Goal: Task Accomplishment & Management: Understand process/instructions

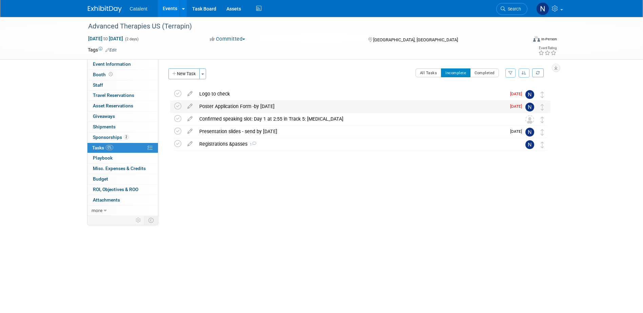
click at [241, 105] on div "Poster Application Form -by 14 Oct" at bounding box center [351, 107] width 310 height 12
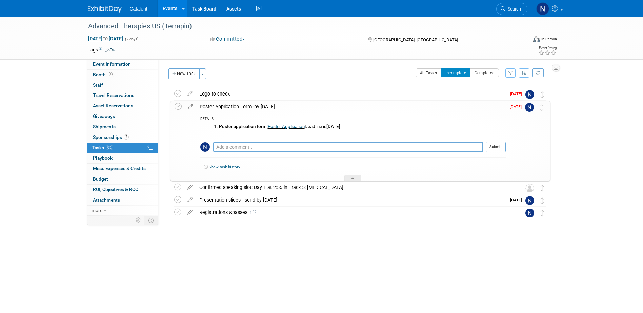
click at [283, 125] on link "Poster Application" at bounding box center [286, 126] width 37 height 5
click at [168, 8] on link "Events" at bounding box center [170, 8] width 25 height 17
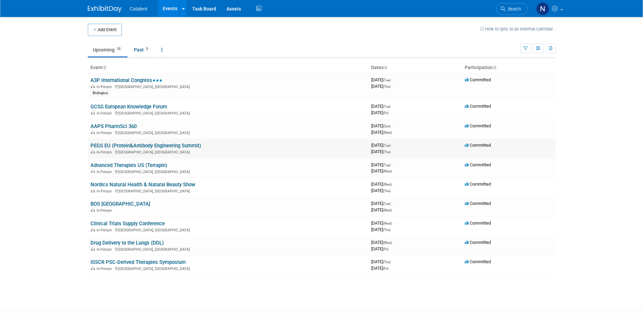
click at [136, 145] on link "PEGS EU (Protein&Antibody Engineering Summit)" at bounding box center [145, 146] width 110 height 6
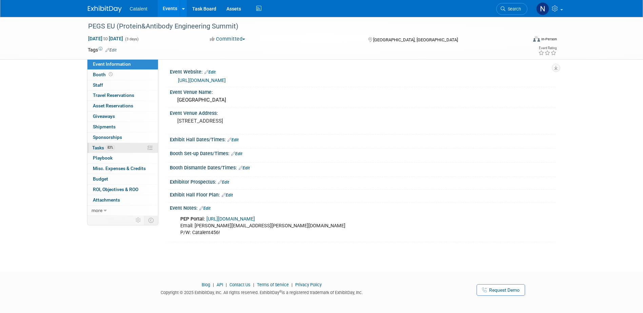
click at [104, 148] on span "Tasks 83%" at bounding box center [103, 147] width 23 height 5
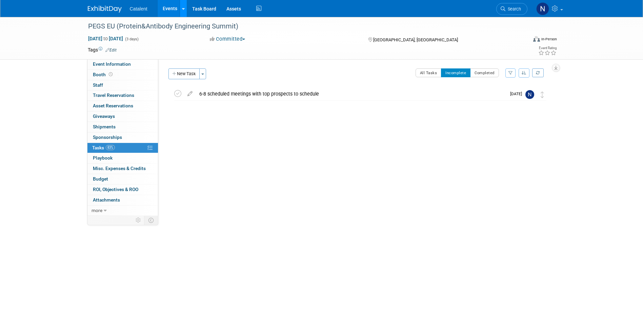
click at [182, 7] on icon at bounding box center [183, 9] width 3 height 4
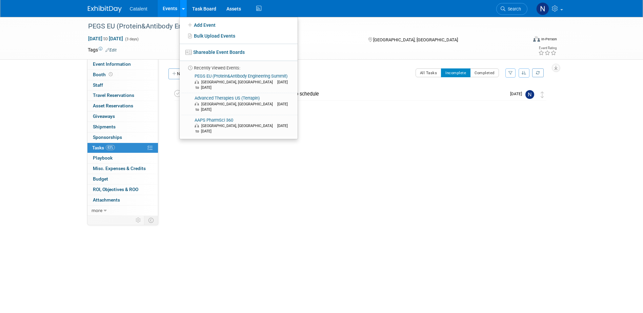
click at [182, 7] on icon at bounding box center [183, 9] width 3 height 4
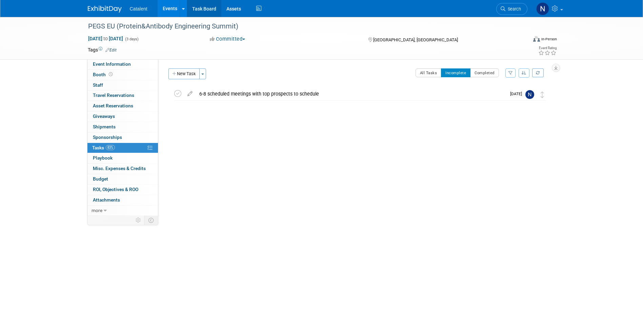
click at [200, 8] on link "Task Board" at bounding box center [204, 8] width 34 height 17
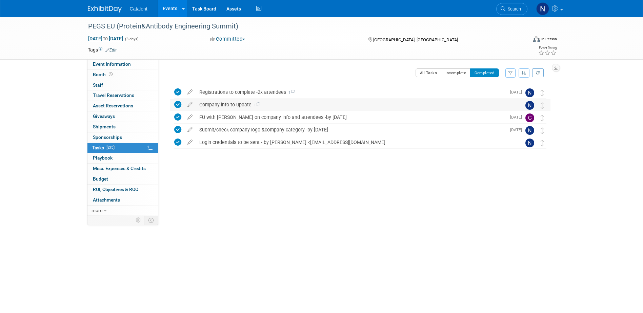
click at [227, 106] on div "Company info to update 1" at bounding box center [354, 105] width 316 height 12
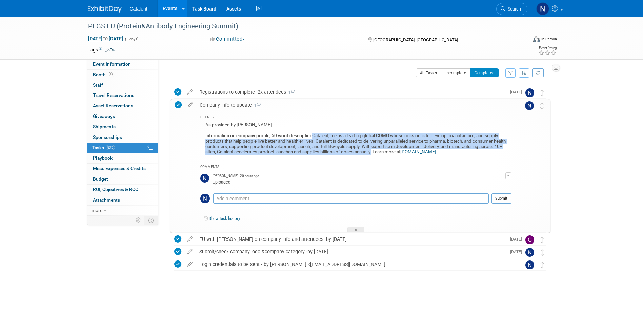
drag, startPoint x: 313, startPoint y: 135, endPoint x: 374, endPoint y: 154, distance: 63.4
click at [374, 154] on div "As provided by [PERSON_NAME]: Information on company profile, 50 word descripti…" at bounding box center [355, 140] width 311 height 38
copy div "Catalent, Inc. is a leading global CDMO whose mission is to develop, manufactur…"
click at [172, 9] on link "Events" at bounding box center [170, 8] width 25 height 17
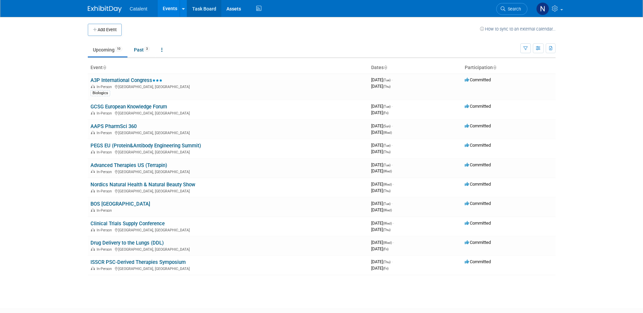
click at [200, 7] on link "Task Board" at bounding box center [204, 8] width 34 height 17
